Goal: Information Seeking & Learning: Learn about a topic

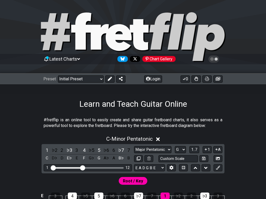
select select "Major Pentatonic"
select select "G"
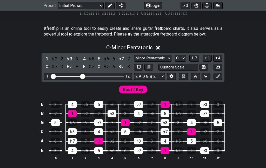
scroll to position [93, 0]
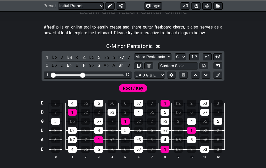
click at [134, 60] on select "Minor Pentatonic Click to edit Minor Pentatonic Major Pentatonic Minor Blues Ma…" at bounding box center [152, 56] width 37 height 7
select select "Major Pentatonic"
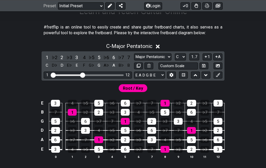
click at [175, 60] on select "A♭ A A♯ B♭ B C C♯ D♭ D D♯ E♭ E F F♯ G♭ G G♯" at bounding box center [180, 56] width 11 height 7
click at [189, 60] on button "1..7" at bounding box center [194, 56] width 10 height 7
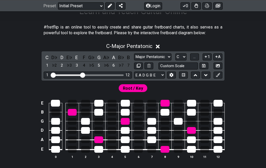
click at [190, 60] on button "..." at bounding box center [194, 56] width 9 height 7
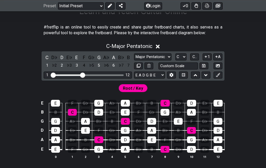
click at [175, 60] on select "A♭ A A♯ B♭ B C C♯ D♭ D D♯ E♭ E F F♯ G♭ G G♯" at bounding box center [180, 56] width 11 height 7
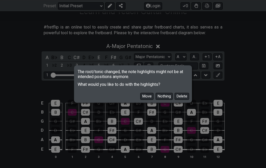
click at [140, 100] on button "Move" at bounding box center [146, 96] width 13 height 7
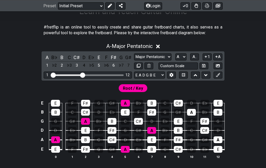
click at [175, 60] on select "A♭ A A♯ B♭ B C C♯ D♭ D D♯ E♭ E F F♯ G♭ G G♯" at bounding box center [180, 56] width 11 height 7
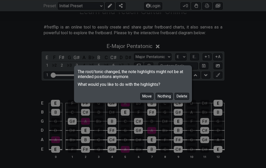
click at [140, 100] on button "Move" at bounding box center [146, 96] width 13 height 7
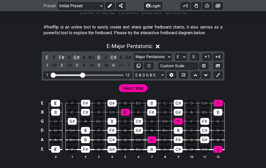
scroll to position [114, 0]
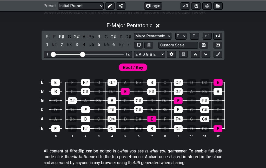
click at [175, 40] on select "A♭ A A♯ B♭ B C C♯ D♭ D D♯ E♭ E F F♯ G♭ G G♯" at bounding box center [180, 36] width 11 height 7
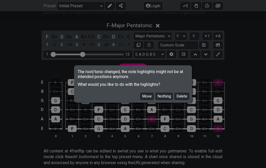
click at [140, 97] on button "Move" at bounding box center [146, 96] width 13 height 7
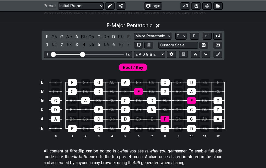
click at [175, 40] on select "A♭ A A♯ B♭ B C C♯ D♭ D D♯ E♭ E F F♯ G♭ G G♯" at bounding box center [180, 36] width 11 height 7
select select "Gb"
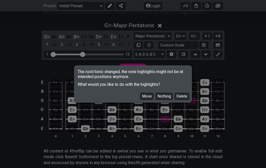
click at [140, 93] on button "Move" at bounding box center [146, 96] width 13 height 7
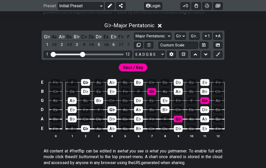
click at [158, 49] on input "Custom Scale" at bounding box center [177, 45] width 39 height 7
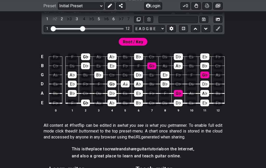
scroll to position [137, 0]
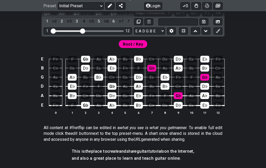
click at [127, 90] on div "A𝄫" at bounding box center [125, 86] width 9 height 7
type input "Custom Scale"
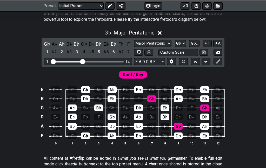
scroll to position [107, 0]
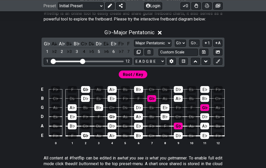
click at [175, 47] on select "A♭ A A♯ B♭ B C C♯ D♭ D D♯ E♭ E F F♯ G♭ G G♯" at bounding box center [180, 43] width 11 height 7
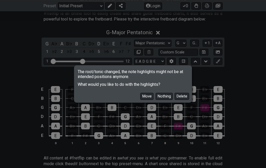
click at [140, 96] on button "Move" at bounding box center [146, 96] width 13 height 7
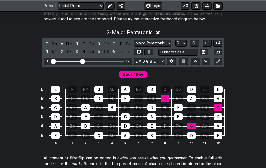
click at [175, 47] on select "A♭ A A♯ B♭ B C C♯ D♭ D D♯ E♭ E F F♯ G♭ G G♯" at bounding box center [180, 43] width 11 height 7
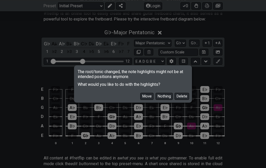
click at [140, 95] on button "Move" at bounding box center [146, 96] width 13 height 7
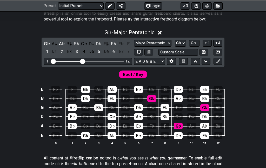
click at [175, 47] on select "A♭ A A♯ B♭ B C C♯ D♭ D D♯ E♭ E F F♯ G♭ G G♯" at bounding box center [180, 43] width 11 height 7
select select "G"
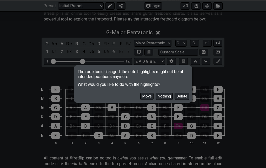
click at [140, 98] on button "Move" at bounding box center [146, 96] width 13 height 7
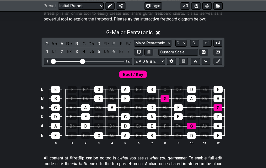
click at [132, 78] on span "Root / Key" at bounding box center [133, 75] width 20 height 8
click at [134, 78] on span "Root / Key" at bounding box center [133, 75] width 20 height 8
click at [133, 78] on span "Root / Key" at bounding box center [133, 75] width 20 height 8
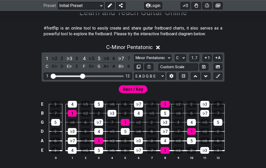
scroll to position [95, 0]
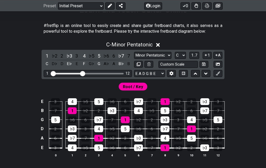
click at [175, 59] on select "A♭ A A♯ B♭ B C C♯ D♭ D D♯ E♭ E F F♯ G♭ G G♯" at bounding box center [180, 55] width 11 height 7
select select "A"
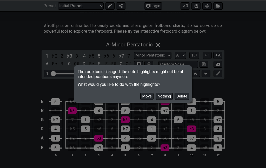
click at [140, 100] on button "Move" at bounding box center [146, 96] width 13 height 7
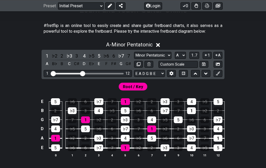
click at [134, 59] on select "Minor Pentatonic Click to edit Minor Pentatonic Major Pentatonic Minor Blues Ma…" at bounding box center [152, 55] width 37 height 7
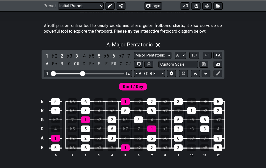
click at [134, 59] on select "Minor Pentatonic Click to edit Minor Pentatonic Major Pentatonic Minor Blues Ma…" at bounding box center [152, 55] width 37 height 7
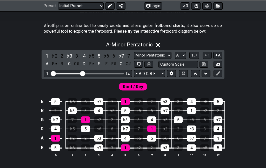
click at [134, 59] on select "Minor Pentatonic Click to edit Minor Pentatonic Major Pentatonic Minor Blues Ma…" at bounding box center [152, 55] width 37 height 7
select select "Major Pentatonic"
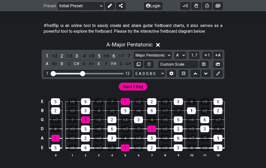
click at [175, 59] on select "A♭ A A♯ B♭ B C C♯ D♭ D D♯ E♭ E F F♯ G♭ G G♯" at bounding box center [180, 55] width 11 height 7
select select "G"
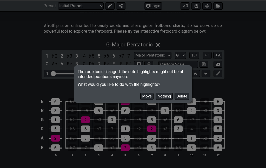
click at [140, 100] on button "Move" at bounding box center [146, 96] width 13 height 7
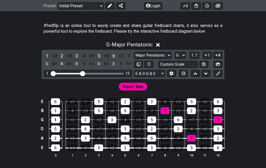
click at [134, 59] on select "Minor Pentatonic Click to edit Minor Pentatonic Major Pentatonic Minor Blues Ma…" at bounding box center [152, 55] width 37 height 7
select select "Minor Pentatonic"
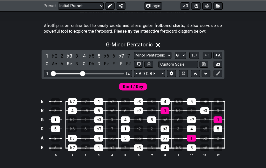
click at [175, 59] on select "A♭ A A♯ B♭ B C C♯ D♭ D D♯ E♭ E F F♯ G♭ G G♯" at bounding box center [180, 55] width 11 height 7
select select "A"
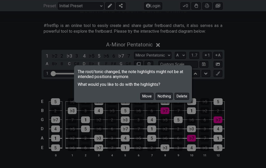
click at [140, 100] on button "Move" at bounding box center [146, 96] width 13 height 7
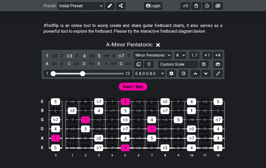
click at [134, 59] on select "Minor Pentatonic Click to edit Minor Pentatonic Major Pentatonic Minor Blues Ma…" at bounding box center [152, 55] width 37 height 7
select select "Major Pentatonic"
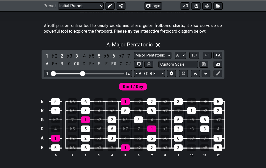
click at [175, 59] on select "A♭ A A♯ B♭ B C C♯ D♭ D D♯ E♭ E F F♯ G♭ G G♯" at bounding box center [180, 55] width 11 height 7
select select "B"
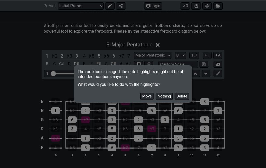
click at [140, 100] on button "Move" at bounding box center [146, 96] width 13 height 7
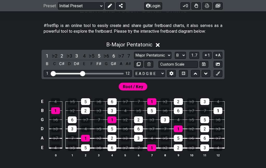
click at [134, 59] on select "Minor Pentatonic Click to edit Minor Pentatonic Major Pentatonic Minor Blues Ma…" at bounding box center [152, 55] width 37 height 7
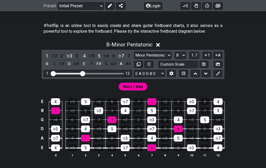
click at [134, 59] on select "Minor Pentatonic Click to edit Minor Pentatonic Major Pentatonic Minor Blues Ma…" at bounding box center [152, 55] width 37 height 7
select select "Major Pentatonic"
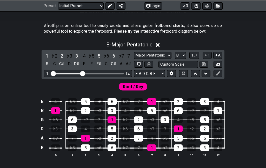
click at [175, 59] on select "A♭ A A♯ B♭ B C C♯ D♭ D D♯ E♭ E F F♯ G♭ G G♯" at bounding box center [180, 55] width 11 height 7
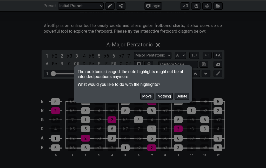
click at [140, 100] on button "Move" at bounding box center [146, 96] width 13 height 7
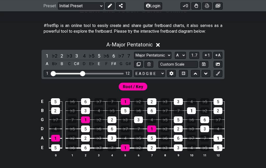
click at [175, 59] on select "A♭ A A♯ B♭ B C C♯ D♭ D D♯ E♭ E F F♯ G♭ G G♯" at bounding box center [180, 55] width 11 height 7
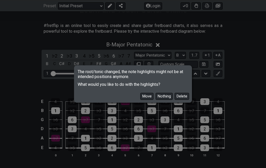
click at [140, 100] on button "Move" at bounding box center [146, 96] width 13 height 7
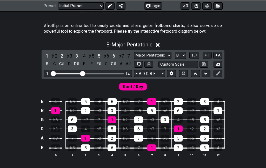
click at [175, 59] on select "A♭ A A♯ B♭ B C C♯ D♭ D D♯ E♭ E F F♯ G♭ G G♯" at bounding box center [180, 55] width 11 height 7
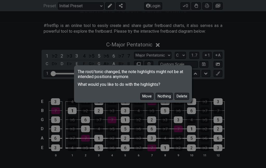
click at [140, 100] on button "Move" at bounding box center [146, 96] width 13 height 7
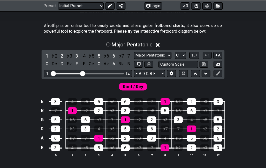
click at [175, 59] on select "A♭ A A♯ B♭ B C C♯ D♭ D D♯ E♭ E F F♯ G♭ G G♯" at bounding box center [180, 55] width 11 height 7
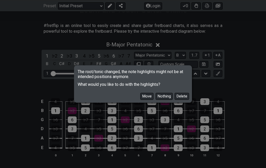
click at [140, 100] on button "Move" at bounding box center [146, 96] width 13 height 7
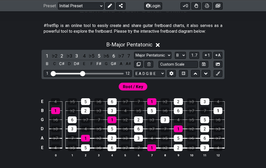
click at [175, 59] on select "A♭ A A♯ B♭ B C C♯ D♭ D D♯ E♭ E F F♯ G♭ G G♯" at bounding box center [180, 55] width 11 height 7
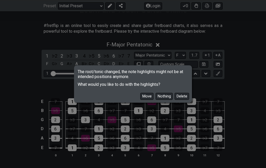
click at [140, 100] on button "Move" at bounding box center [146, 96] width 13 height 7
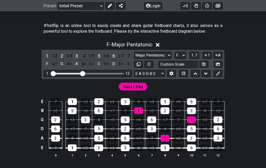
click at [175, 59] on select "A♭ A A♯ B♭ B C C♯ D♭ D D♯ E♭ E F F♯ G♭ G G♯" at bounding box center [180, 55] width 11 height 7
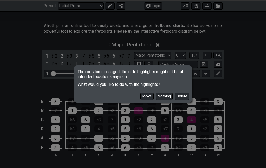
click at [140, 100] on button "Move" at bounding box center [146, 96] width 13 height 7
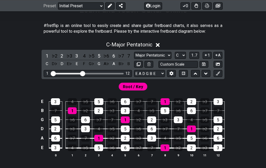
click at [175, 59] on select "A♭ A A♯ B♭ B C C♯ D♭ D D♯ E♭ E F F♯ G♭ G G♯" at bounding box center [180, 55] width 11 height 7
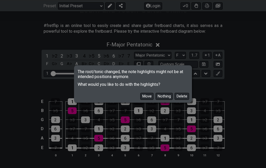
click at [140, 100] on button "Move" at bounding box center [146, 96] width 13 height 7
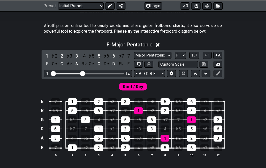
click at [175, 59] on select "A♭ A A♯ B♭ B C C♯ D♭ D D♯ E♭ E F F♯ G♭ G G♯" at bounding box center [180, 55] width 11 height 7
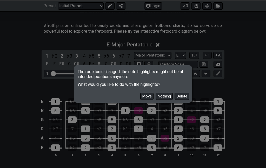
click at [140, 100] on button "Move" at bounding box center [146, 96] width 13 height 7
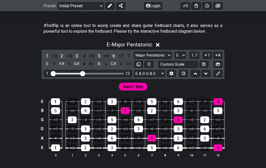
click at [175, 59] on select "A♭ A A♯ B♭ B C C♯ D♭ D D♯ E♭ E F F♯ G♭ G G♯" at bounding box center [180, 55] width 11 height 7
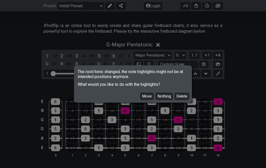
click at [140, 100] on button "Move" at bounding box center [146, 96] width 13 height 7
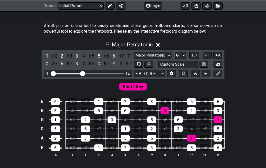
click at [175, 59] on select "A♭ A A♯ B♭ B C C♯ D♭ D D♯ E♭ E F F♯ G♭ G G♯" at bounding box center [180, 55] width 11 height 7
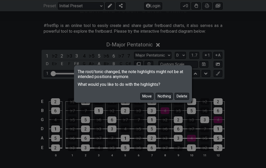
click at [140, 100] on button "Move" at bounding box center [146, 96] width 13 height 7
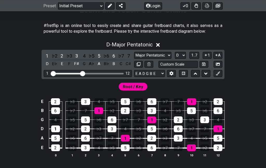
click at [175, 59] on select "A♭ A A♯ B♭ B C C♯ D♭ D D♯ E♭ E F F♯ G♭ G G♯" at bounding box center [180, 55] width 11 height 7
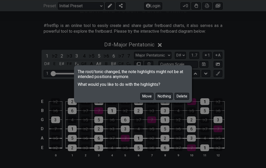
click at [140, 100] on button "Move" at bounding box center [146, 96] width 13 height 7
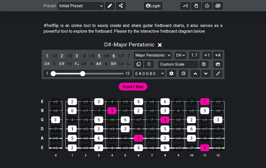
click at [175, 59] on select "A♭ A A♯ B♭ B C C♯ D♭ D D♯ E♭ E F F♯ G♭ G G♯" at bounding box center [180, 55] width 11 height 7
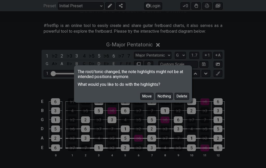
click at [140, 100] on button "Move" at bounding box center [146, 96] width 13 height 7
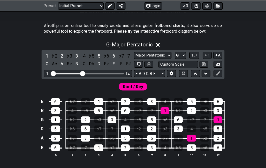
click at [175, 59] on select "A♭ A A♯ B♭ B C C♯ D♭ D D♯ E♭ E F F♯ G♭ G G♯" at bounding box center [180, 55] width 11 height 7
select select "A"
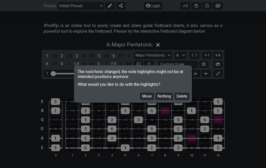
click at [140, 100] on button "Move" at bounding box center [146, 96] width 13 height 7
